Goal: Book appointment/travel/reservation

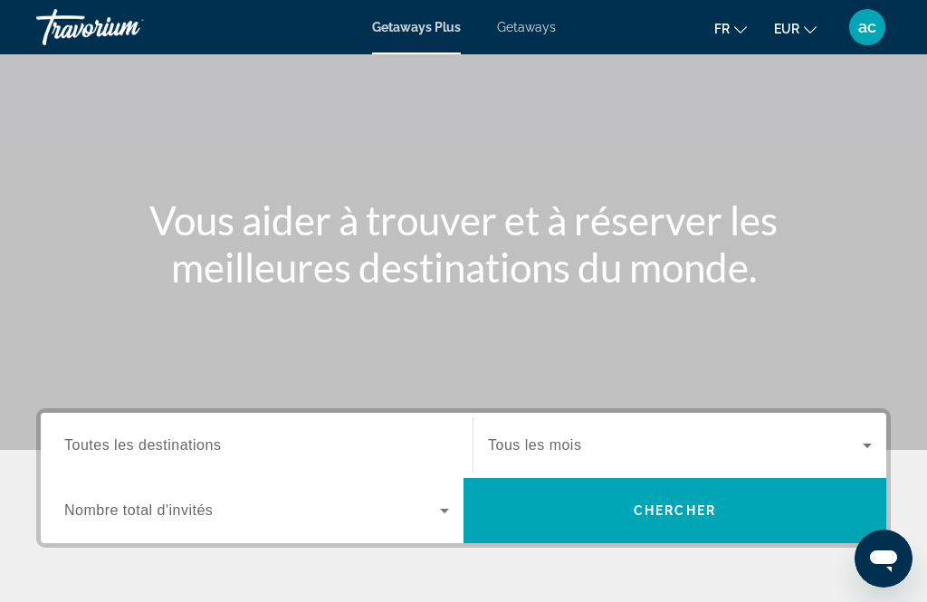
click at [168, 455] on div "Destination Toutes les destinations" at bounding box center [256, 446] width 385 height 52
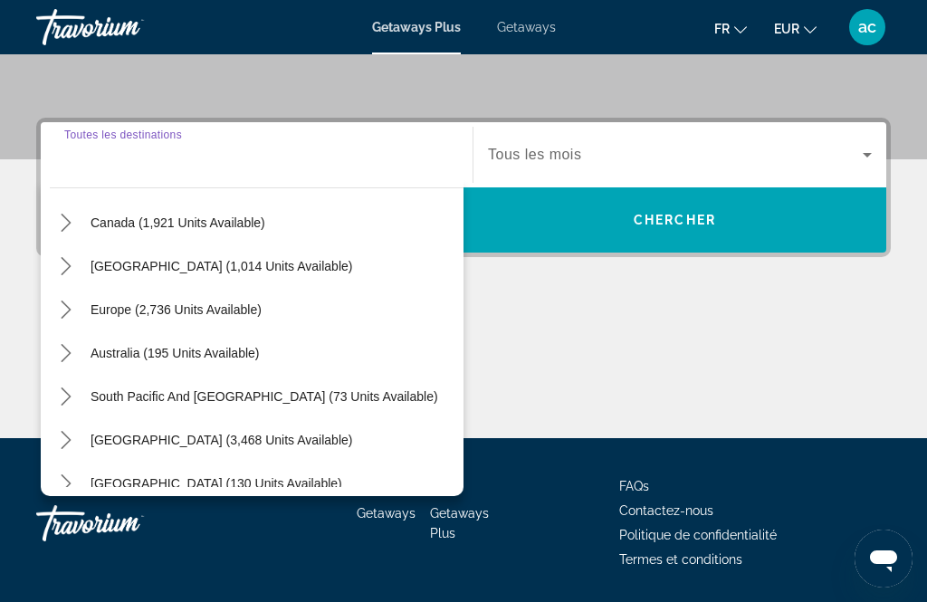
scroll to position [152, 0]
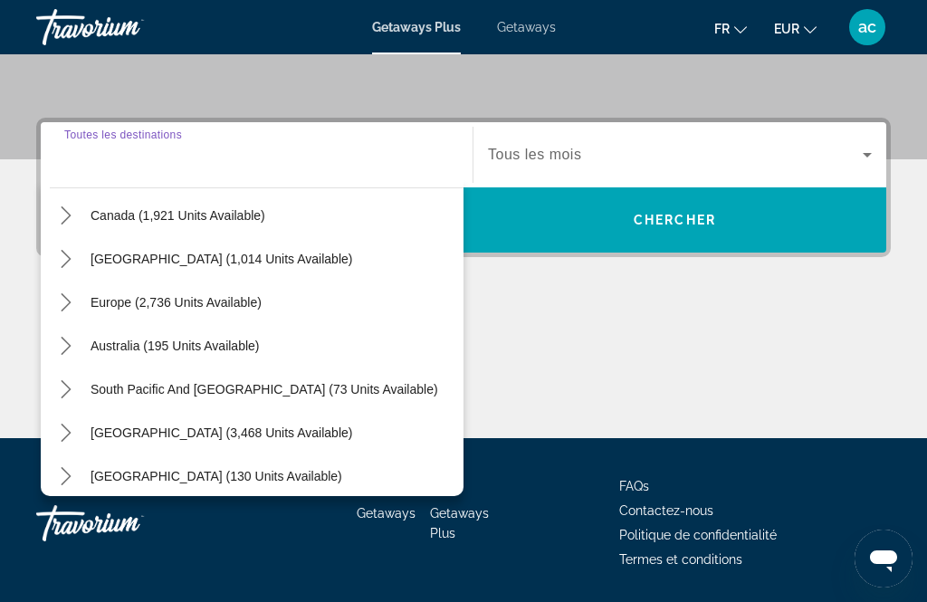
click at [70, 301] on icon "Toggle Europe (2,736 units available) submenu" at bounding box center [66, 302] width 18 height 18
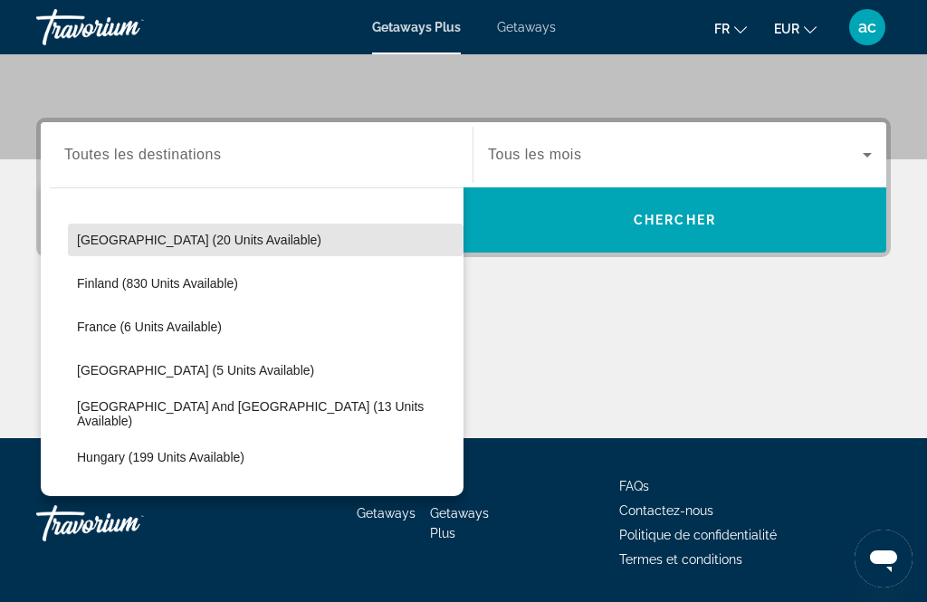
scroll to position [345, 0]
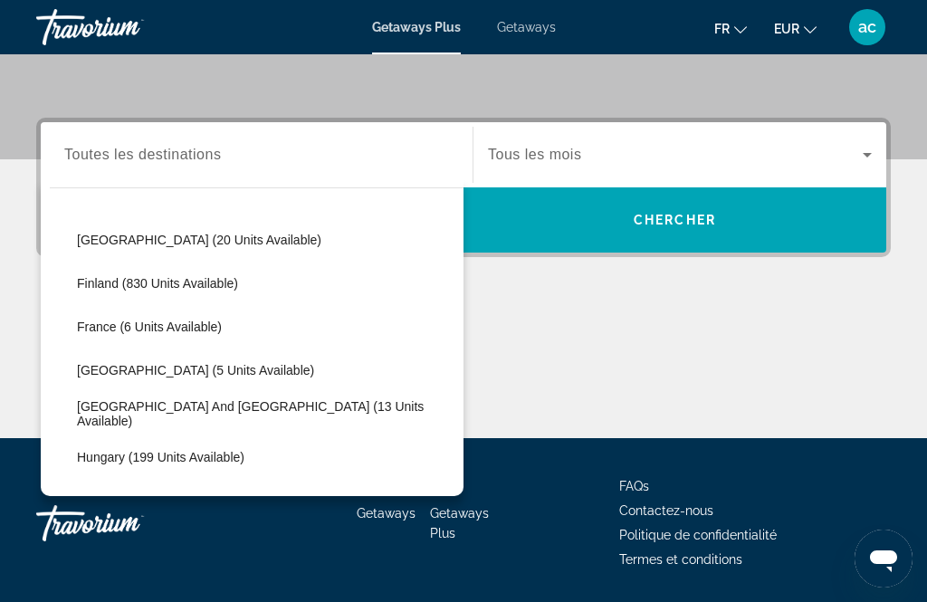
click at [110, 325] on span "France (6 units available)" at bounding box center [149, 327] width 145 height 14
type input "**********"
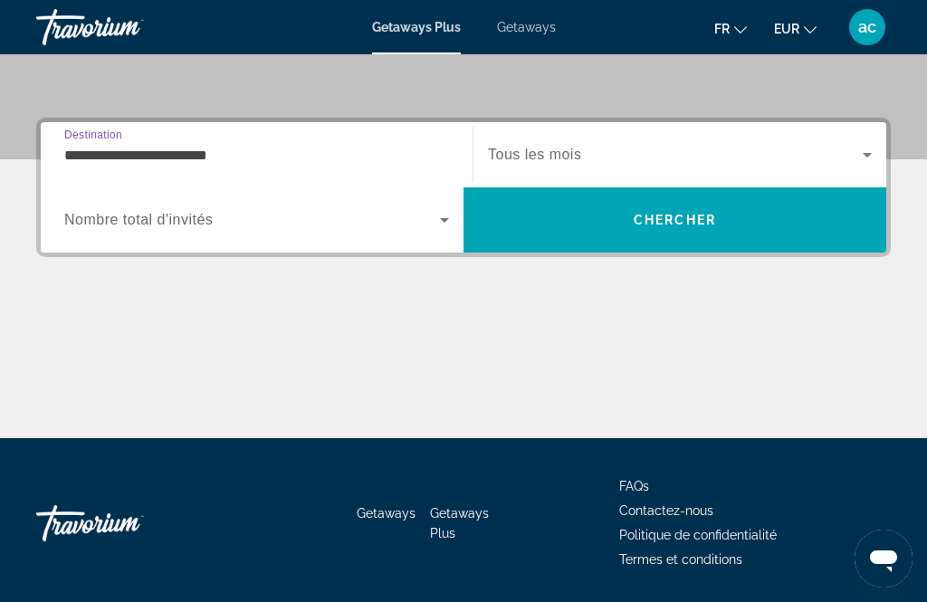
click at [514, 215] on span "Search" at bounding box center [675, 219] width 423 height 43
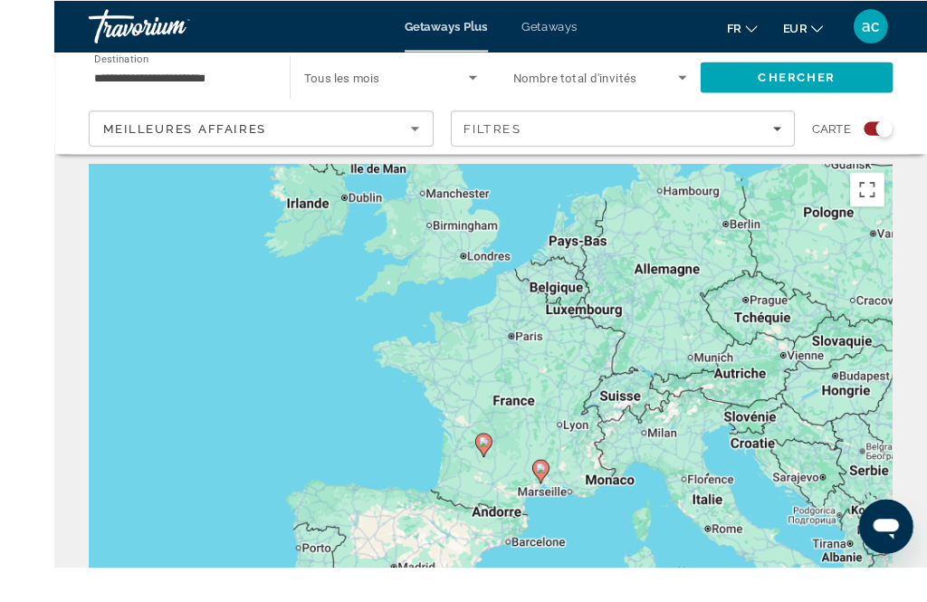
scroll to position [50, 0]
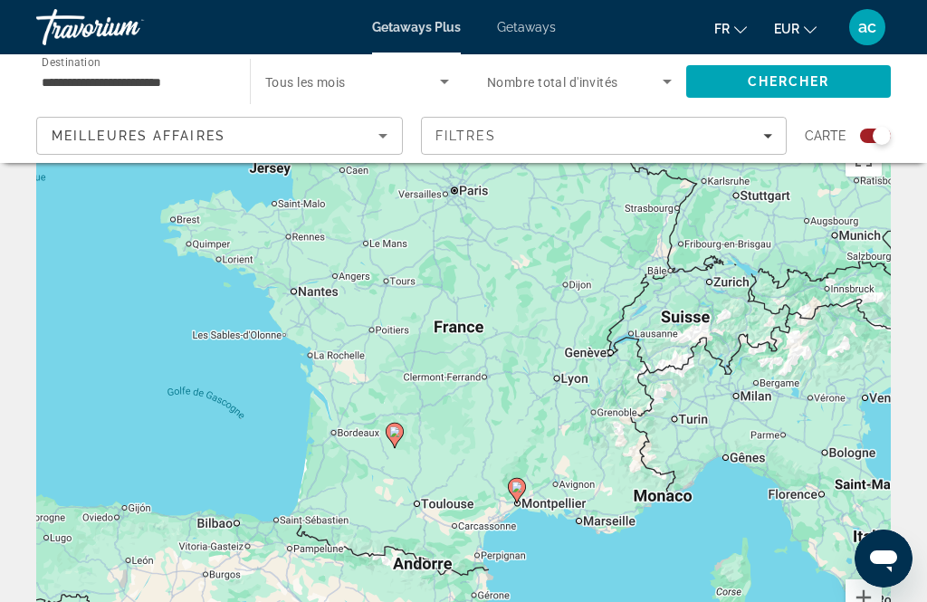
click at [396, 444] on icon "Main content" at bounding box center [395, 436] width 16 height 24
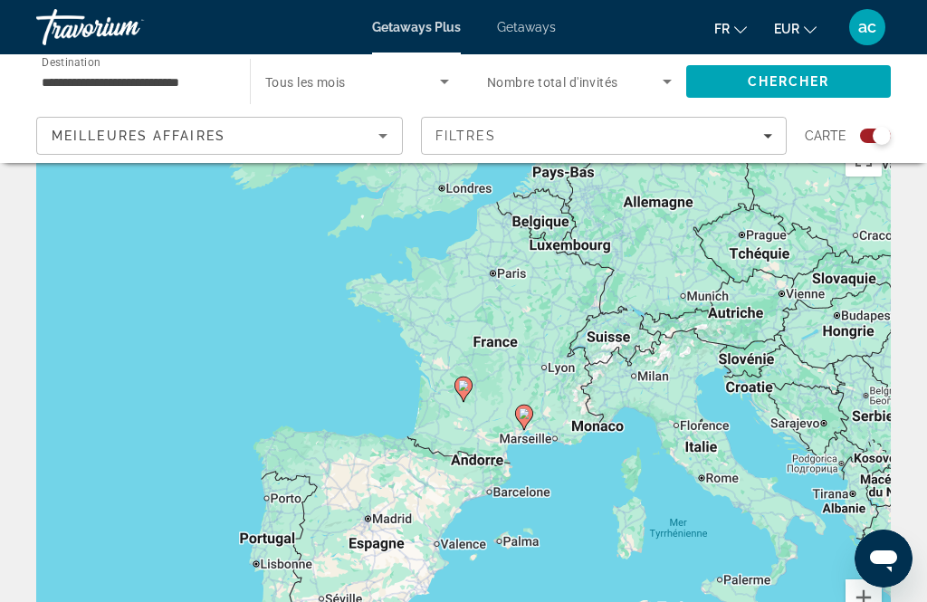
type input "**********"
click at [466, 390] on image "Main content" at bounding box center [463, 385] width 11 height 11
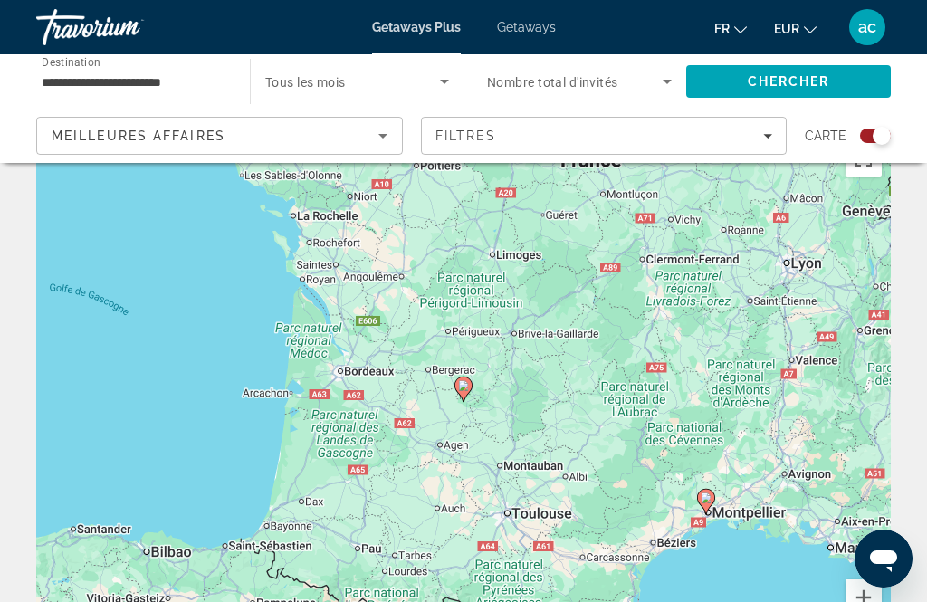
click at [462, 392] on icon "Main content" at bounding box center [463, 390] width 16 height 24
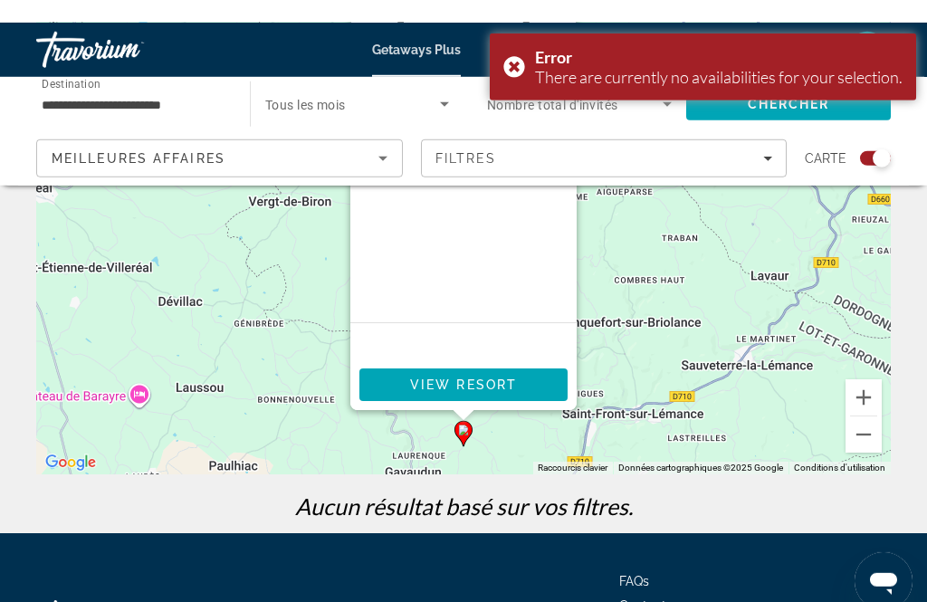
scroll to position [0, 0]
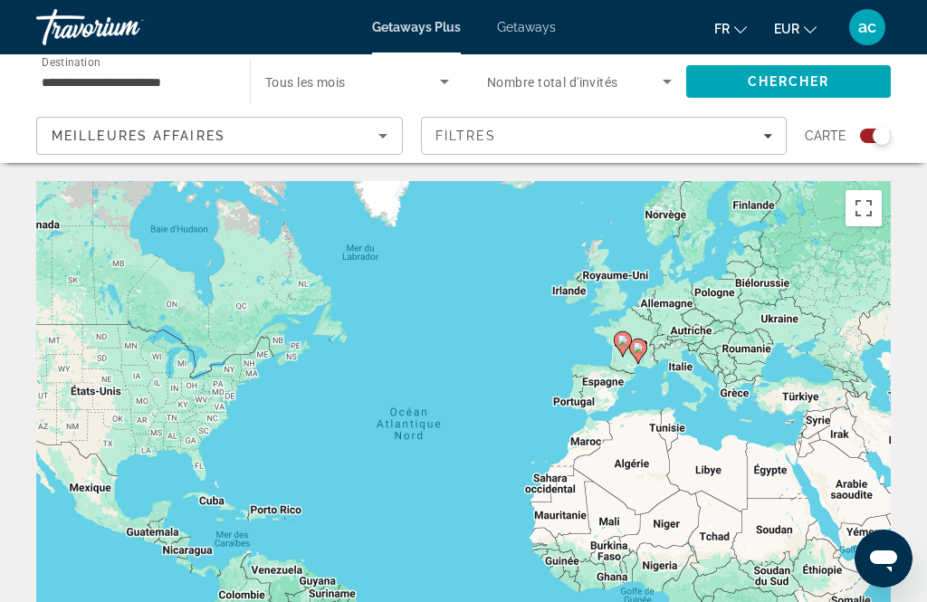
click at [878, 122] on div "Carte" at bounding box center [848, 136] width 86 height 38
click at [884, 136] on div "Search widget" at bounding box center [882, 136] width 18 height 18
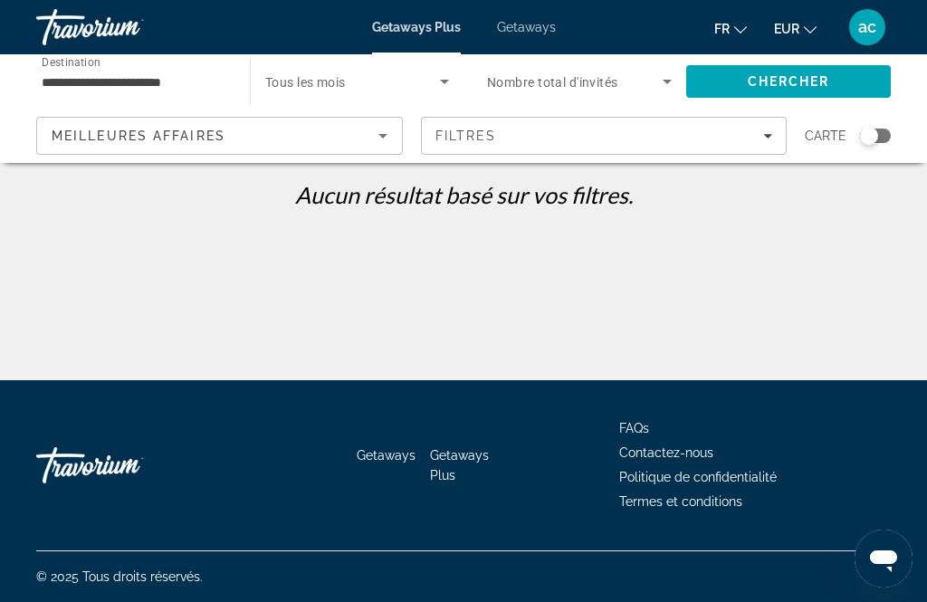
click at [501, 12] on div "Getaways Plus Getaways fr English Español Français Italiano Português русский E…" at bounding box center [463, 27] width 927 height 47
click at [525, 33] on span "Getaways" at bounding box center [526, 27] width 59 height 14
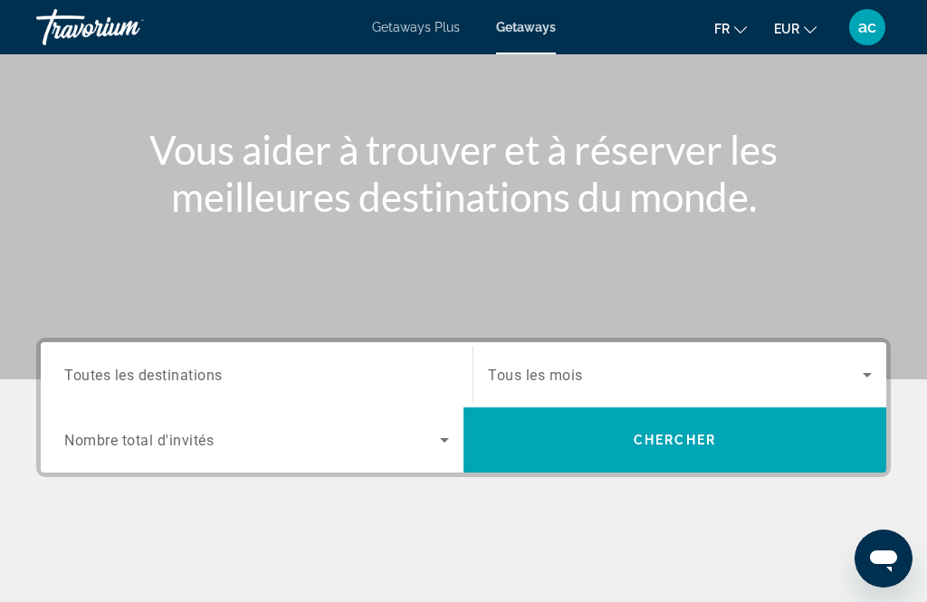
click at [256, 408] on div "Occupancy Nombre total d'invités" at bounding box center [257, 439] width 414 height 65
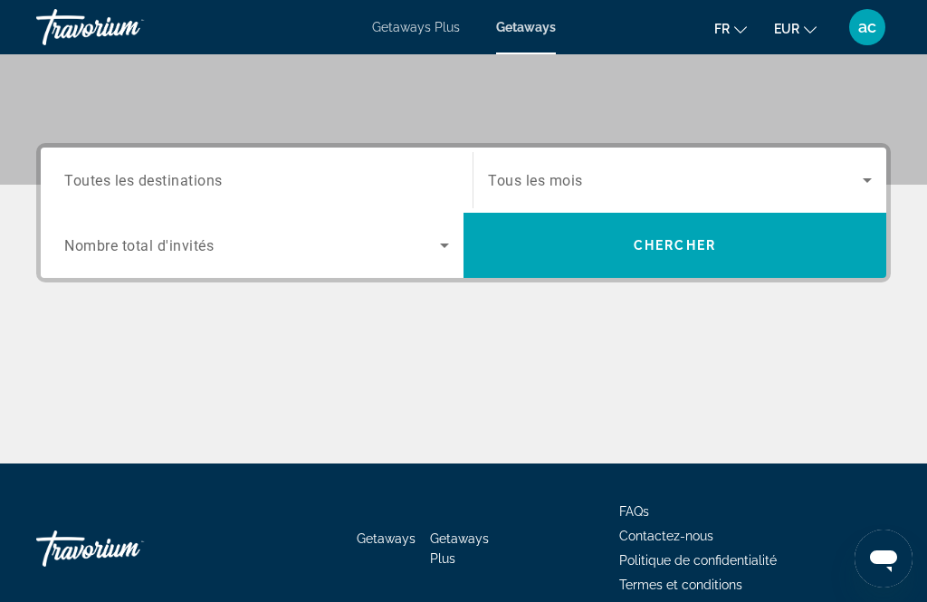
scroll to position [384, 0]
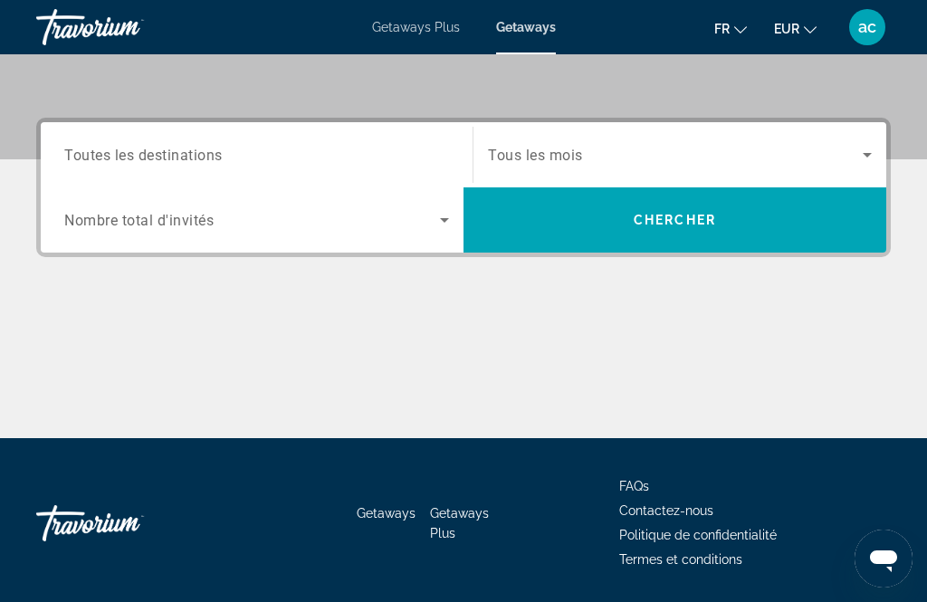
click at [156, 163] on span "Toutes les destinations" at bounding box center [143, 154] width 158 height 17
click at [156, 163] on input "Destination Toutes les destinations" at bounding box center [256, 156] width 385 height 22
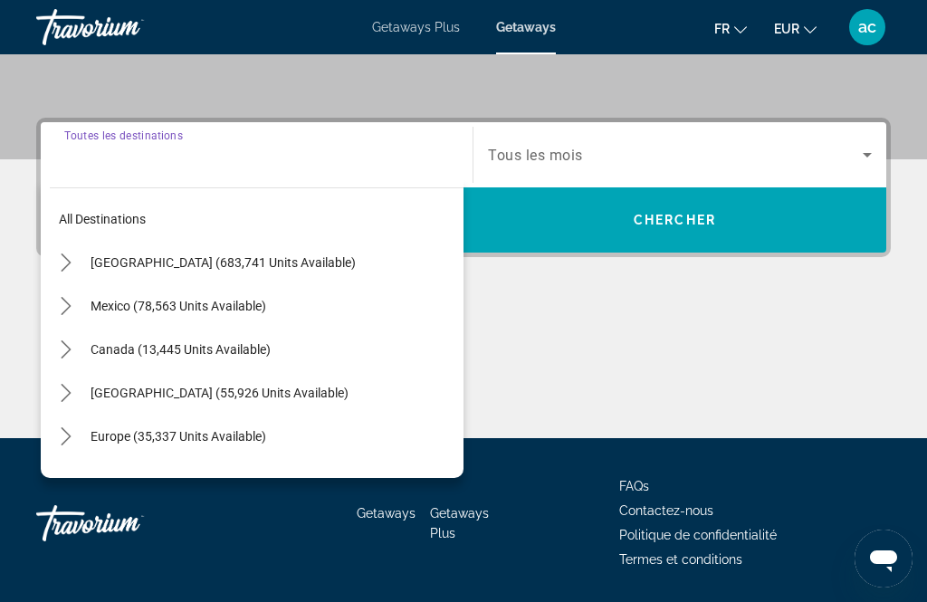
click at [59, 436] on icon "Toggle Europe (35,337 units available) submenu" at bounding box center [66, 436] width 18 height 18
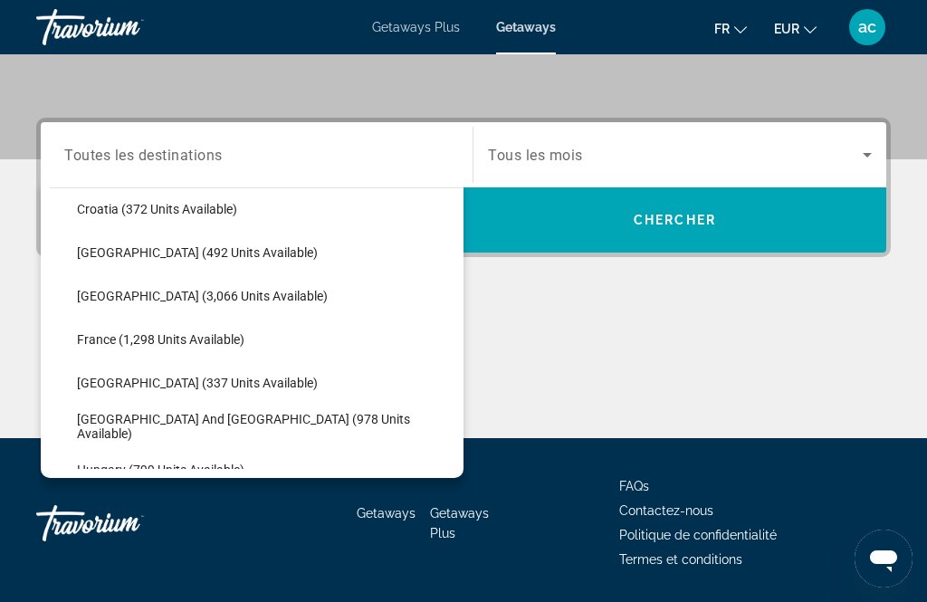
scroll to position [421, 0]
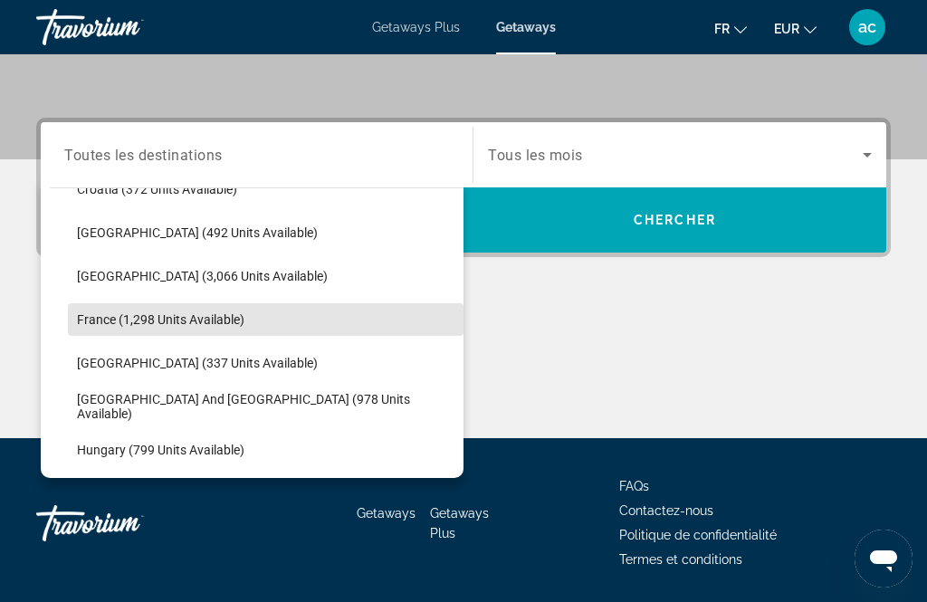
click at [100, 323] on span "France (1,298 units available)" at bounding box center [160, 319] width 167 height 14
type input "**********"
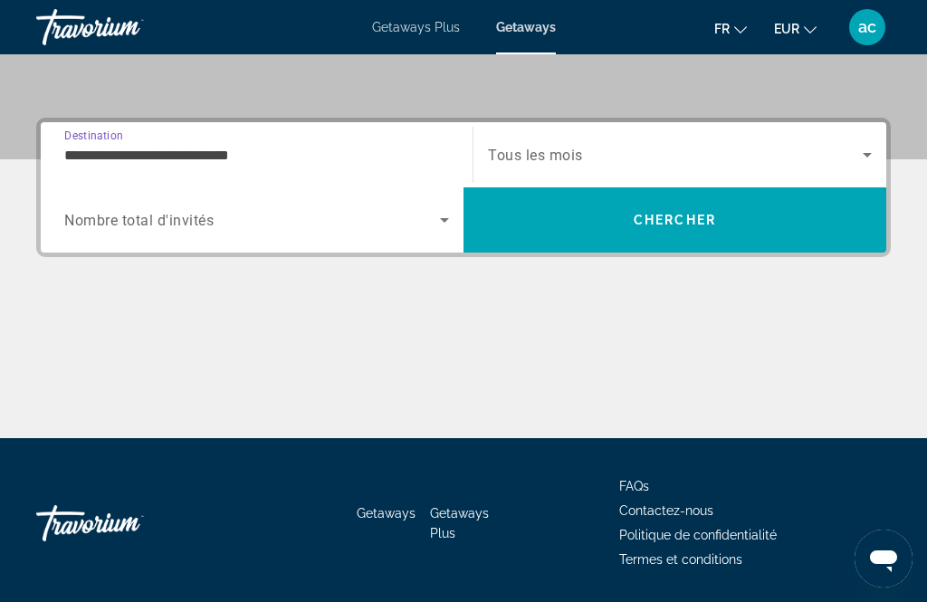
click at [530, 160] on span "Tous les mois" at bounding box center [535, 155] width 95 height 17
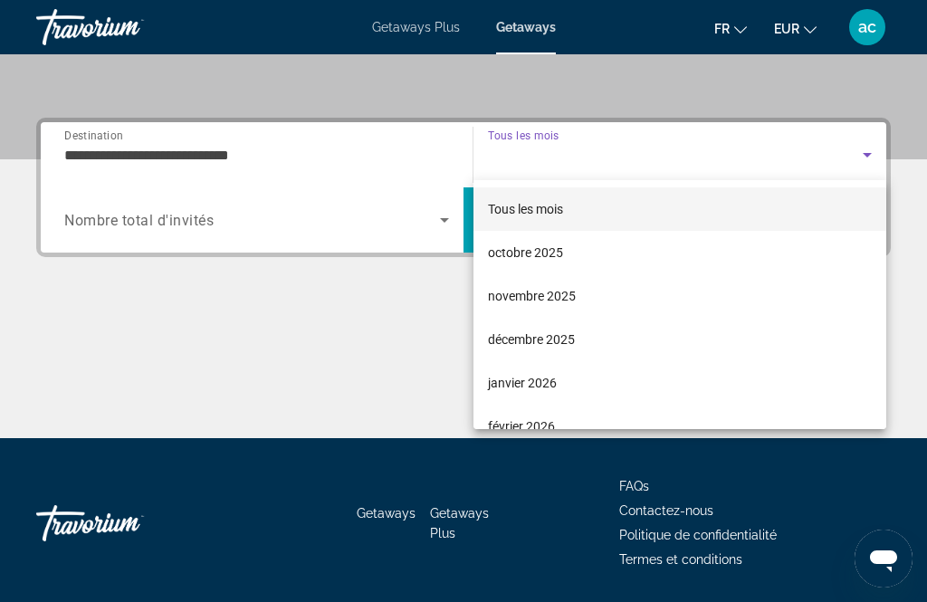
click at [331, 351] on div at bounding box center [463, 301] width 927 height 602
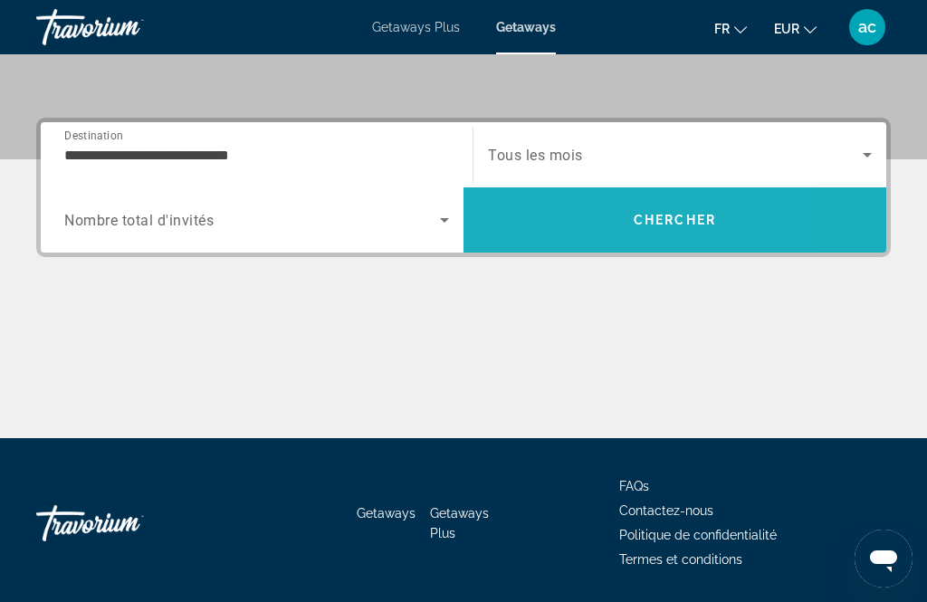
click at [506, 220] on span "Search" at bounding box center [675, 219] width 423 height 43
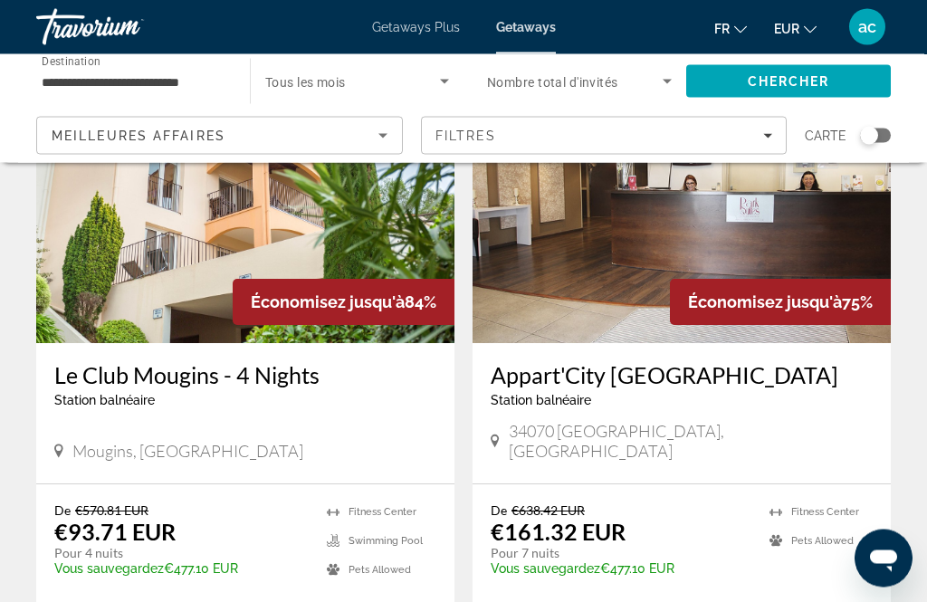
scroll to position [183, 0]
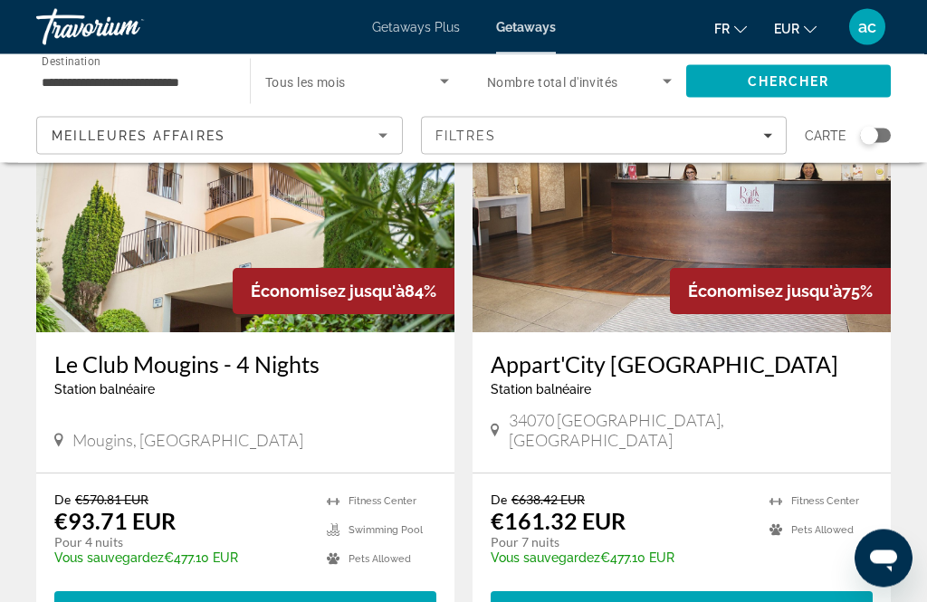
click at [888, 140] on div "Search widget" at bounding box center [875, 136] width 31 height 14
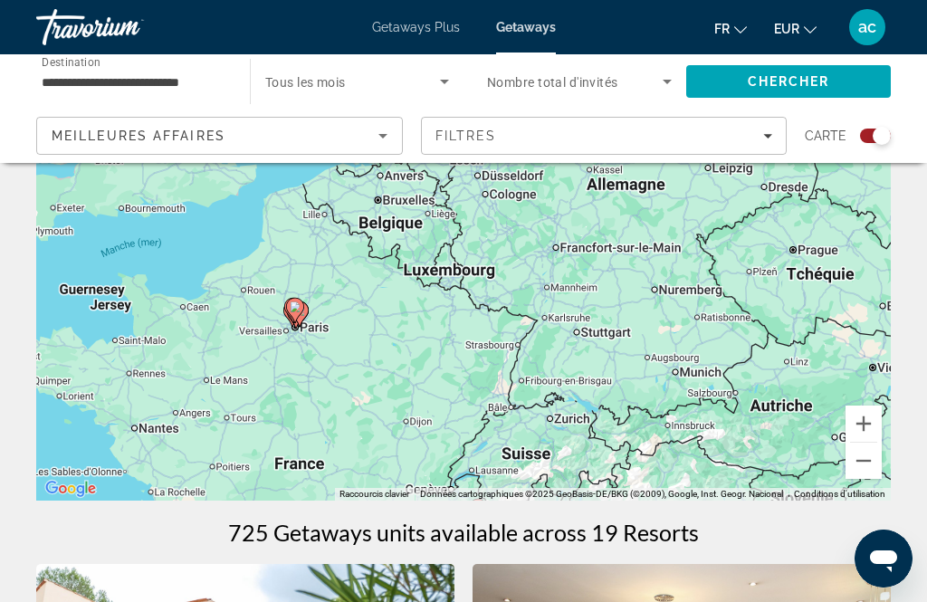
scroll to position [199, 0]
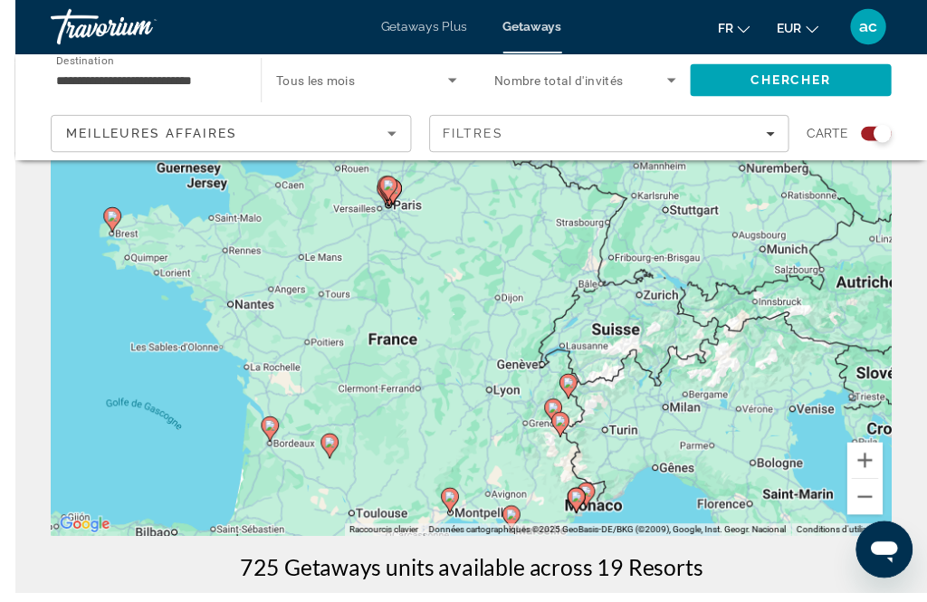
scroll to position [191, 0]
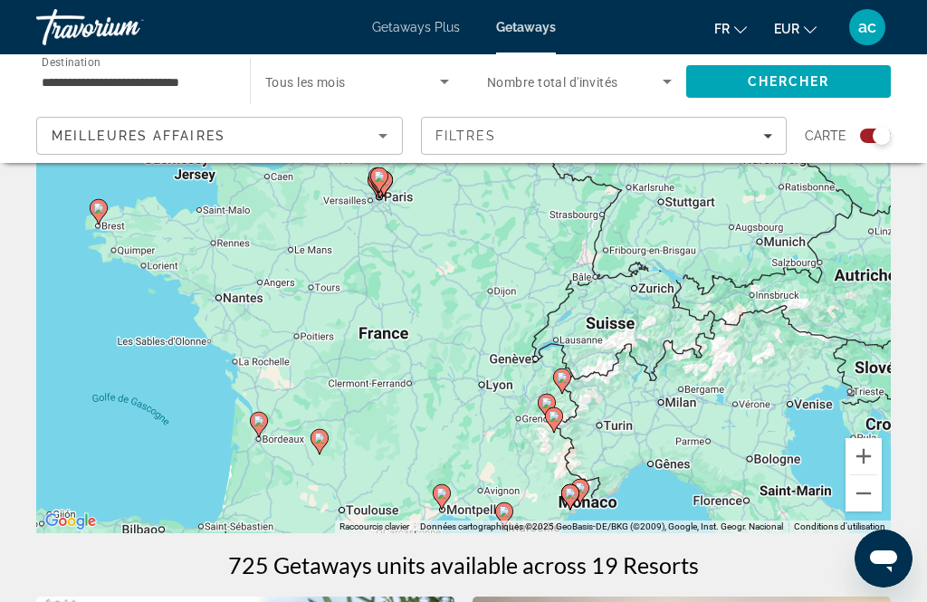
click at [503, 517] on image "Main content" at bounding box center [504, 511] width 11 height 11
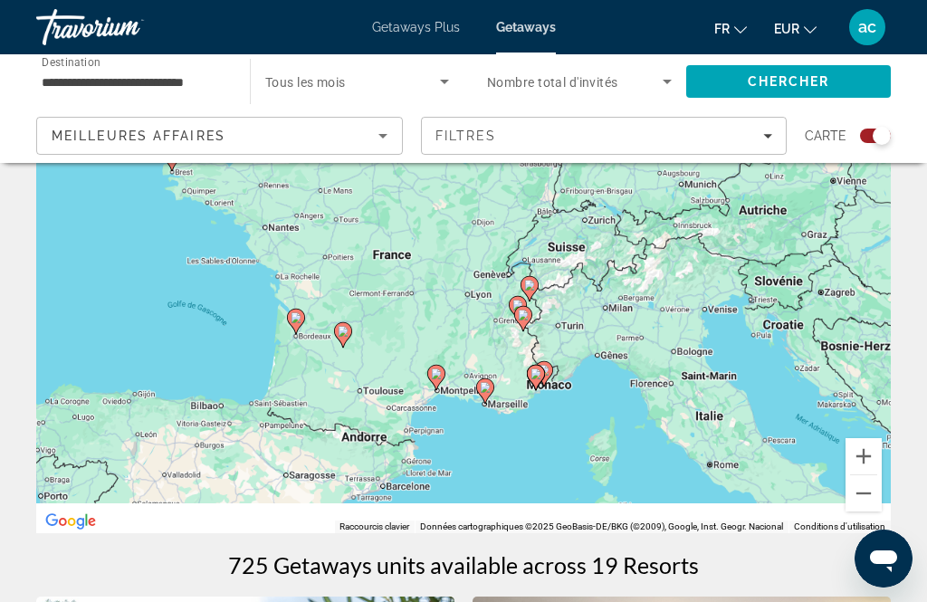
scroll to position [181, 0]
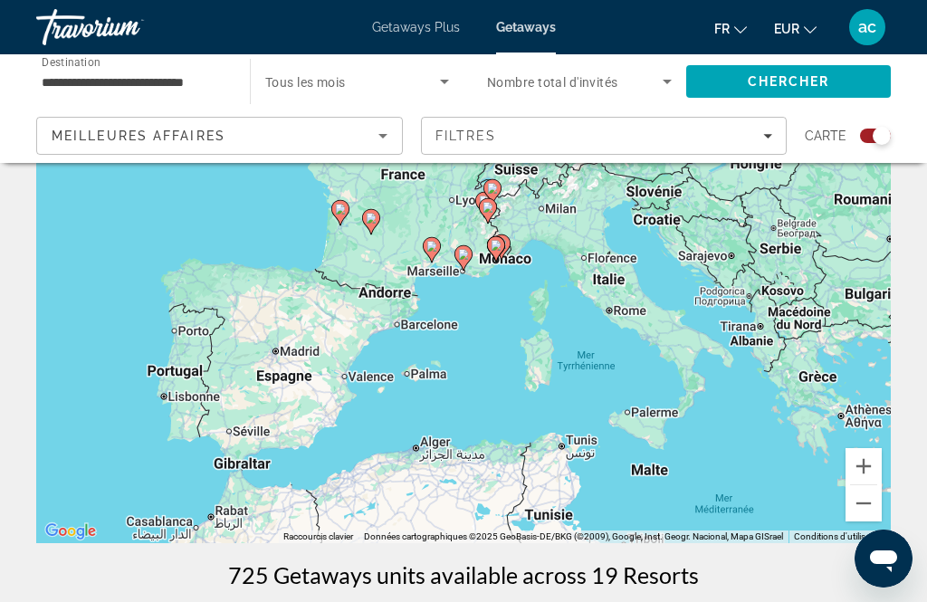
click at [424, 259] on gmp-advanced-marker "Main content" at bounding box center [432, 249] width 18 height 27
click at [431, 243] on image "Main content" at bounding box center [431, 246] width 11 height 11
type input "**********"
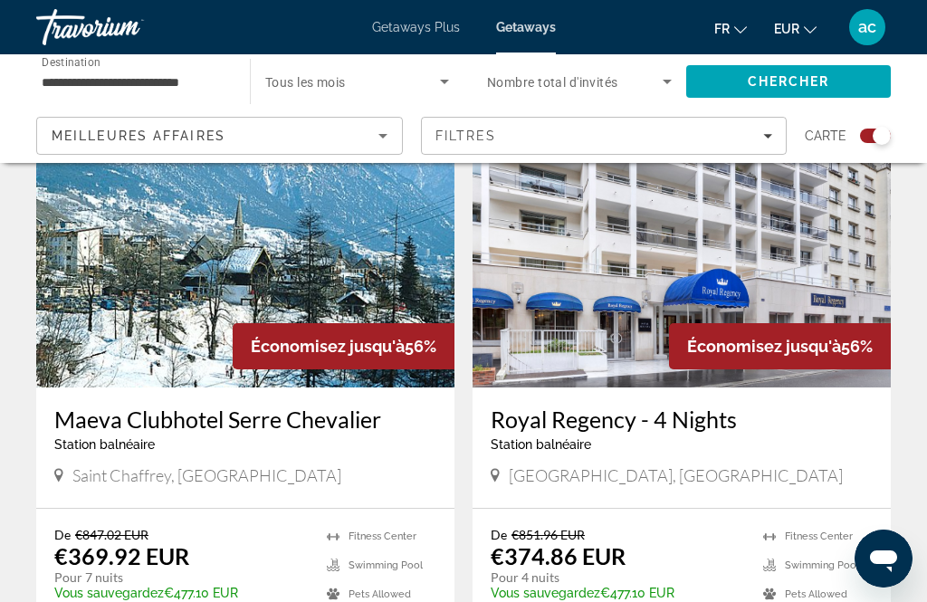
scroll to position [2538, 0]
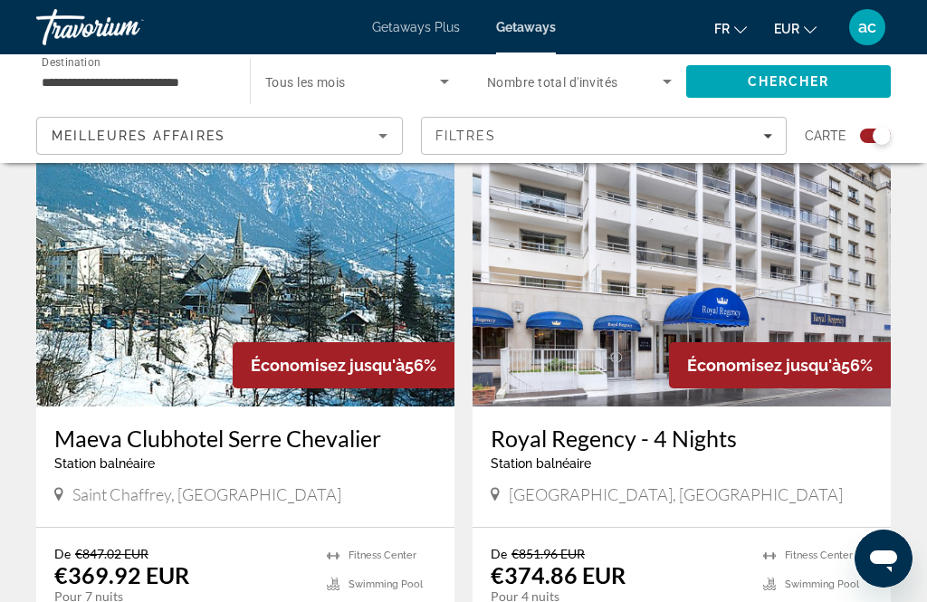
click at [157, 334] on img "Main content" at bounding box center [245, 262] width 418 height 290
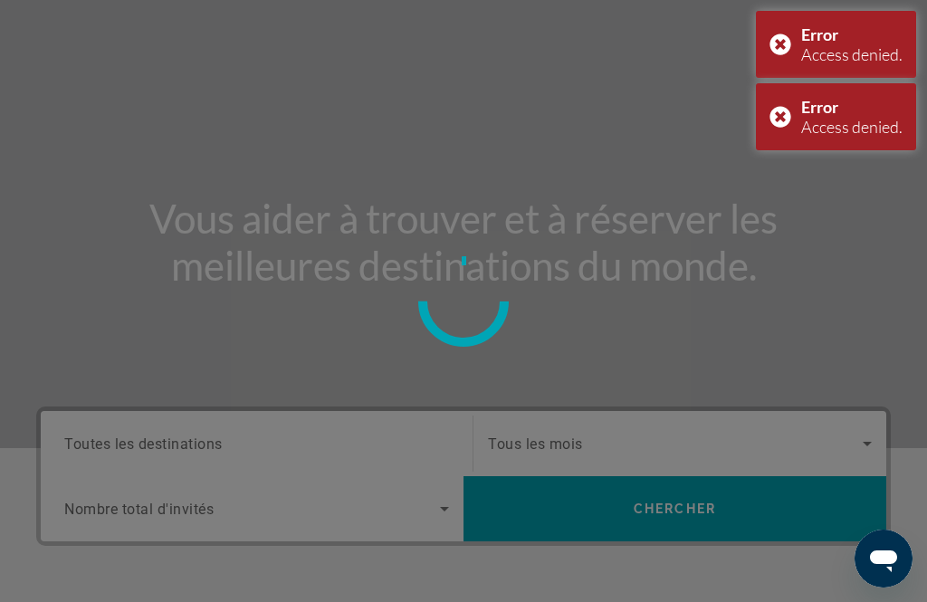
scroll to position [149, 0]
